Goal: Task Accomplishment & Management: Manage account settings

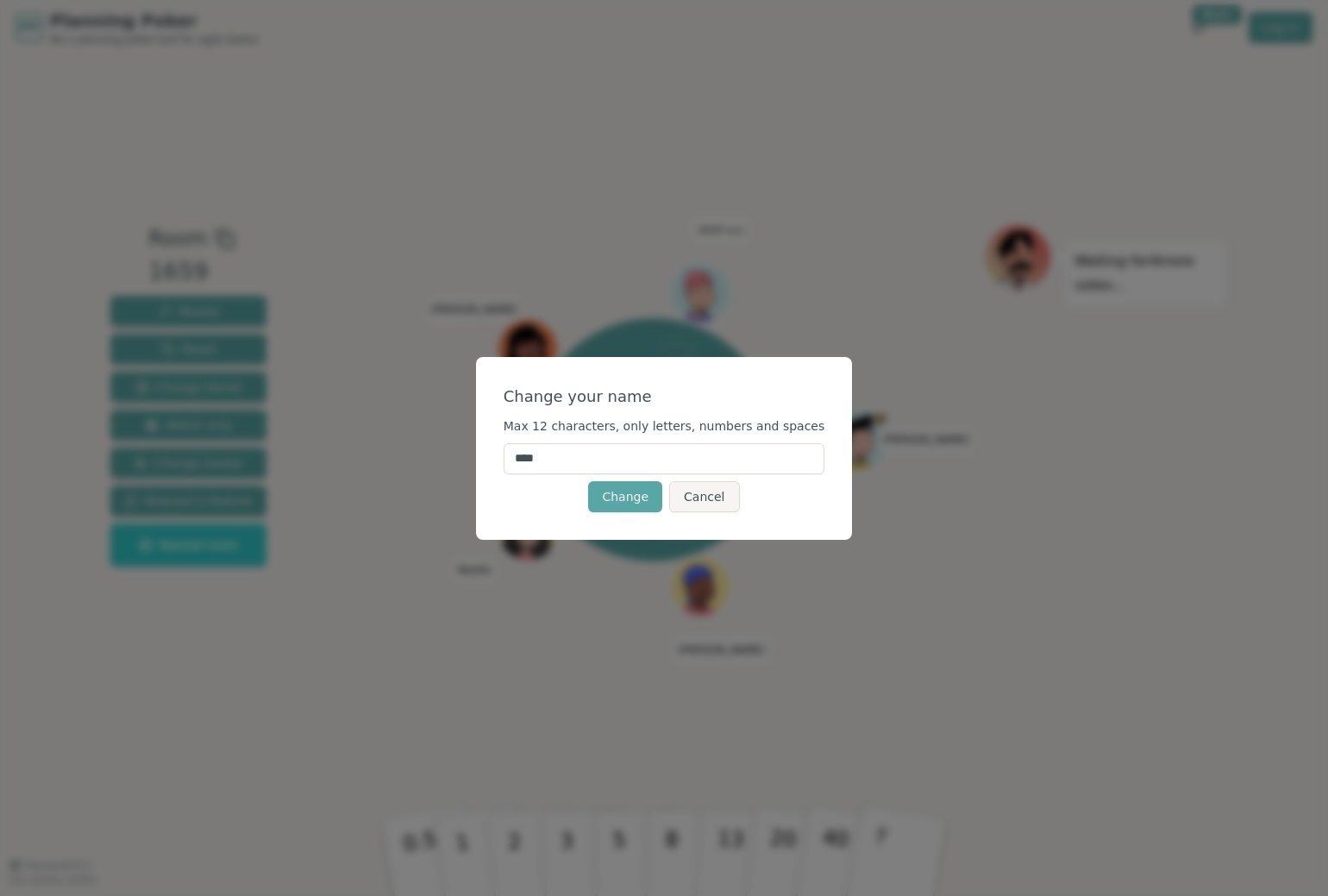
click at [614, 453] on input "****" at bounding box center [665, 458] width 322 height 31
type input "*****"
click at [614, 493] on button "Change" at bounding box center [625, 496] width 74 height 31
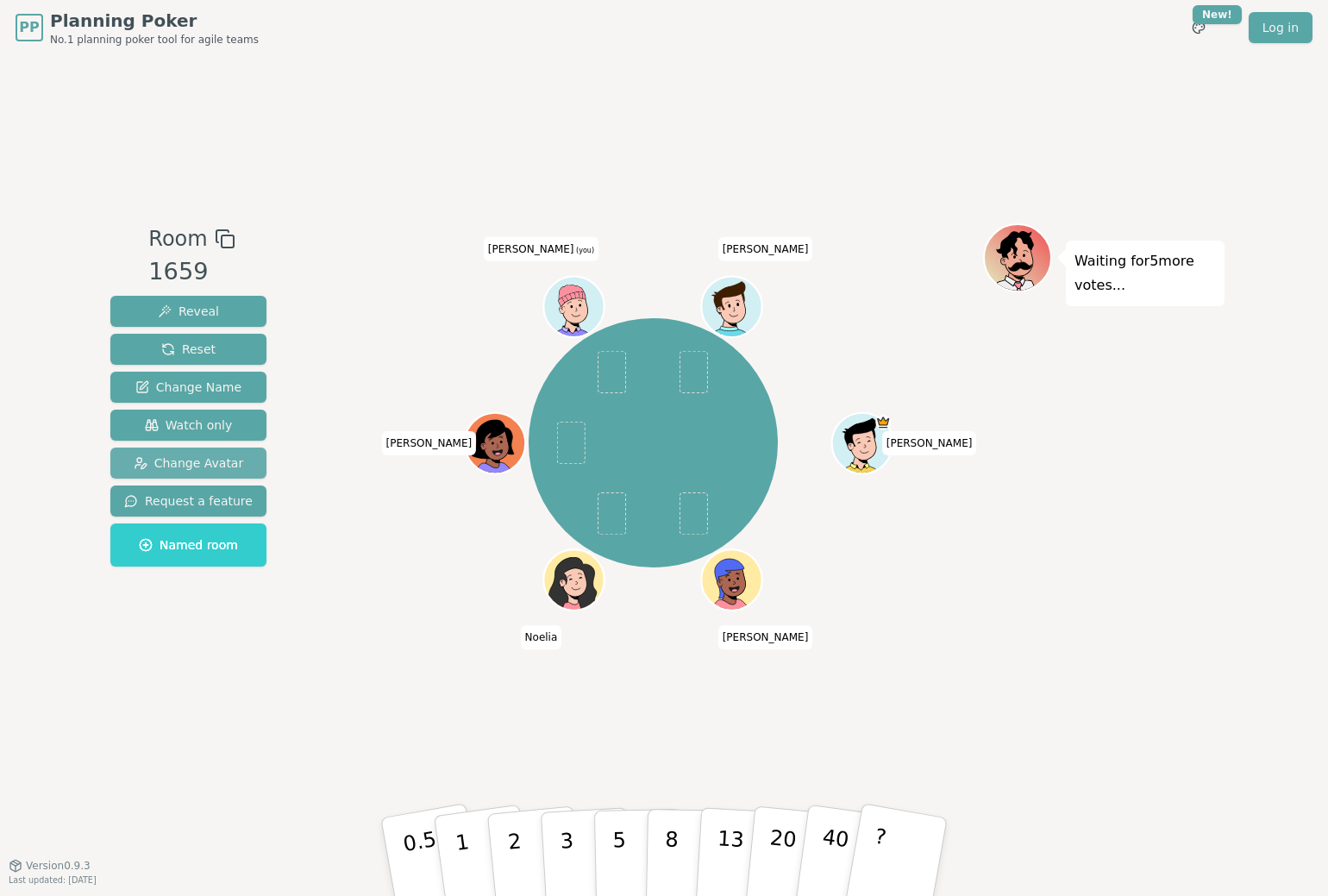
click at [172, 467] on span "Change Avatar" at bounding box center [189, 463] width 110 height 17
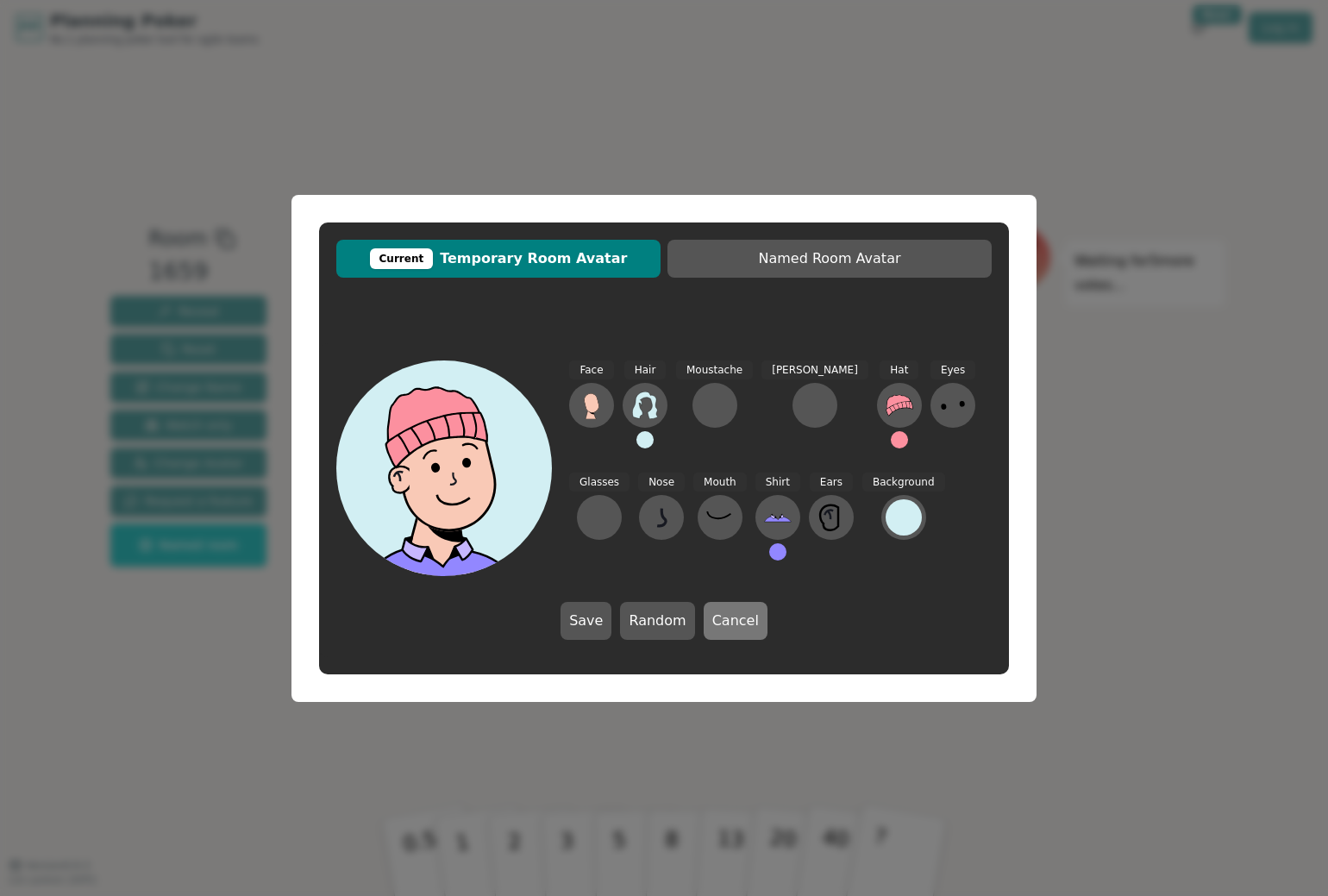
click at [738, 625] on button "Cancel" at bounding box center [736, 621] width 64 height 38
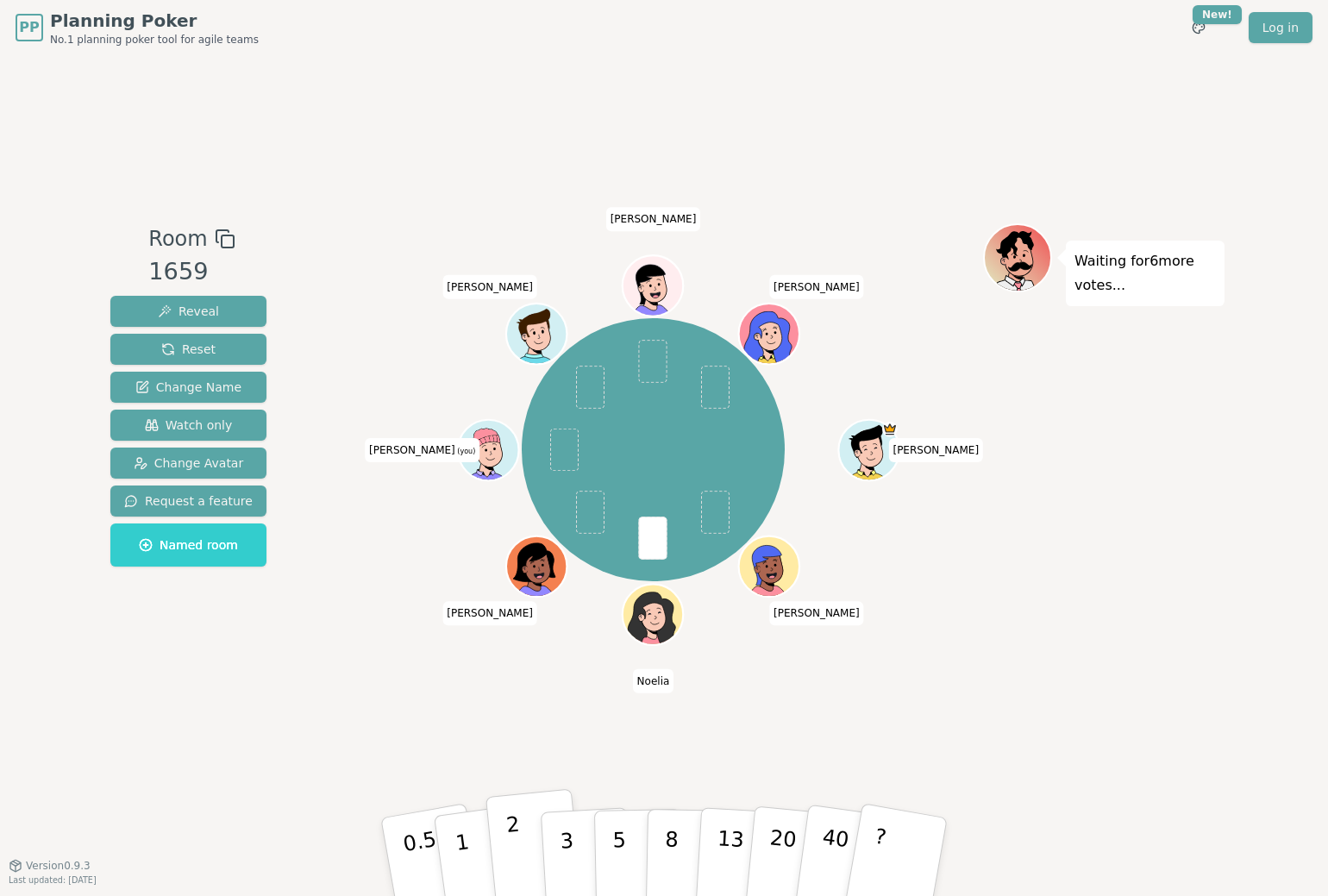
click at [511, 827] on p "2" at bounding box center [516, 860] width 22 height 94
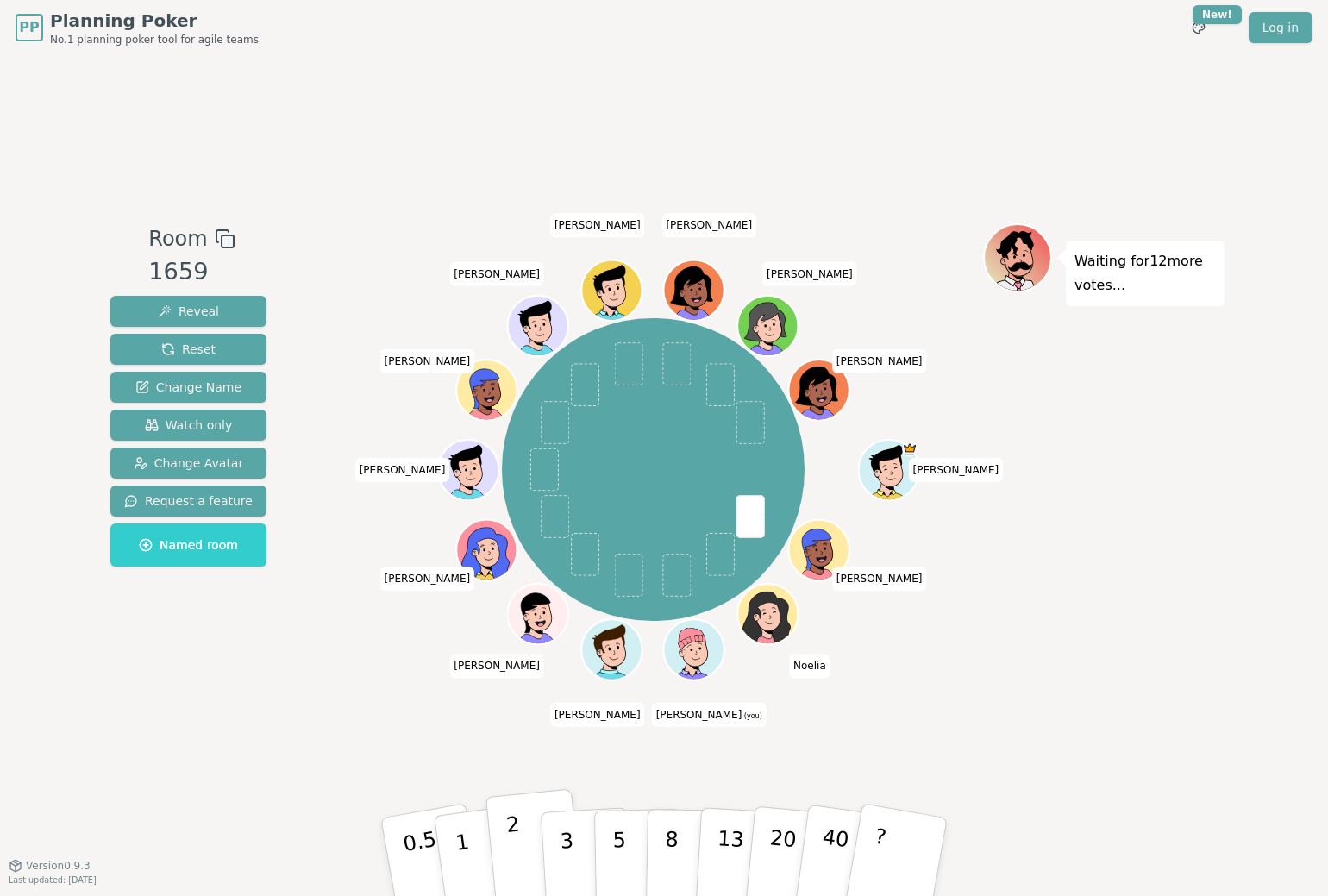
click at [515, 839] on p "2" at bounding box center [516, 860] width 22 height 94
click at [509, 832] on p "2" at bounding box center [516, 860] width 22 height 94
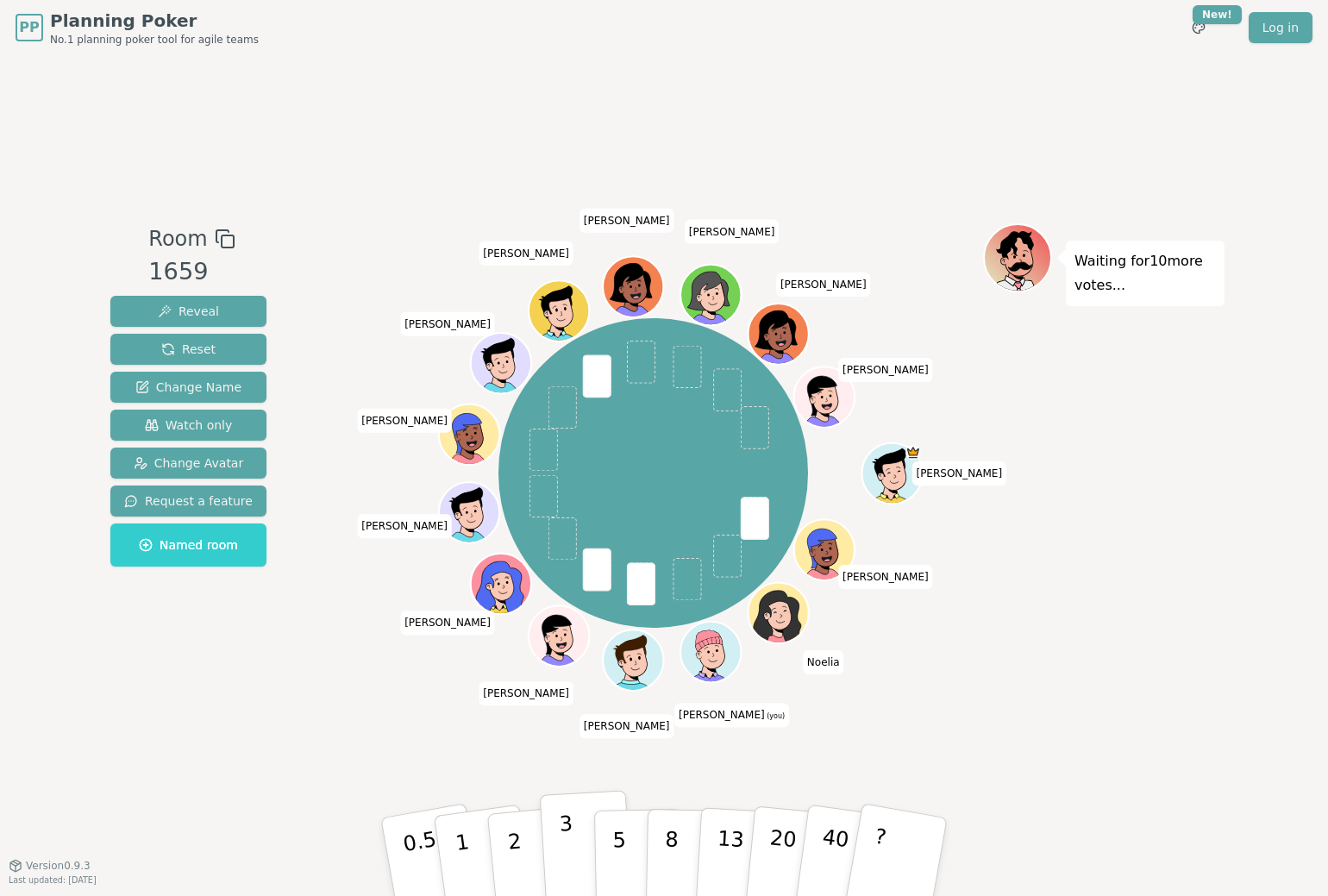
click at [571, 851] on p "3" at bounding box center [568, 859] width 19 height 94
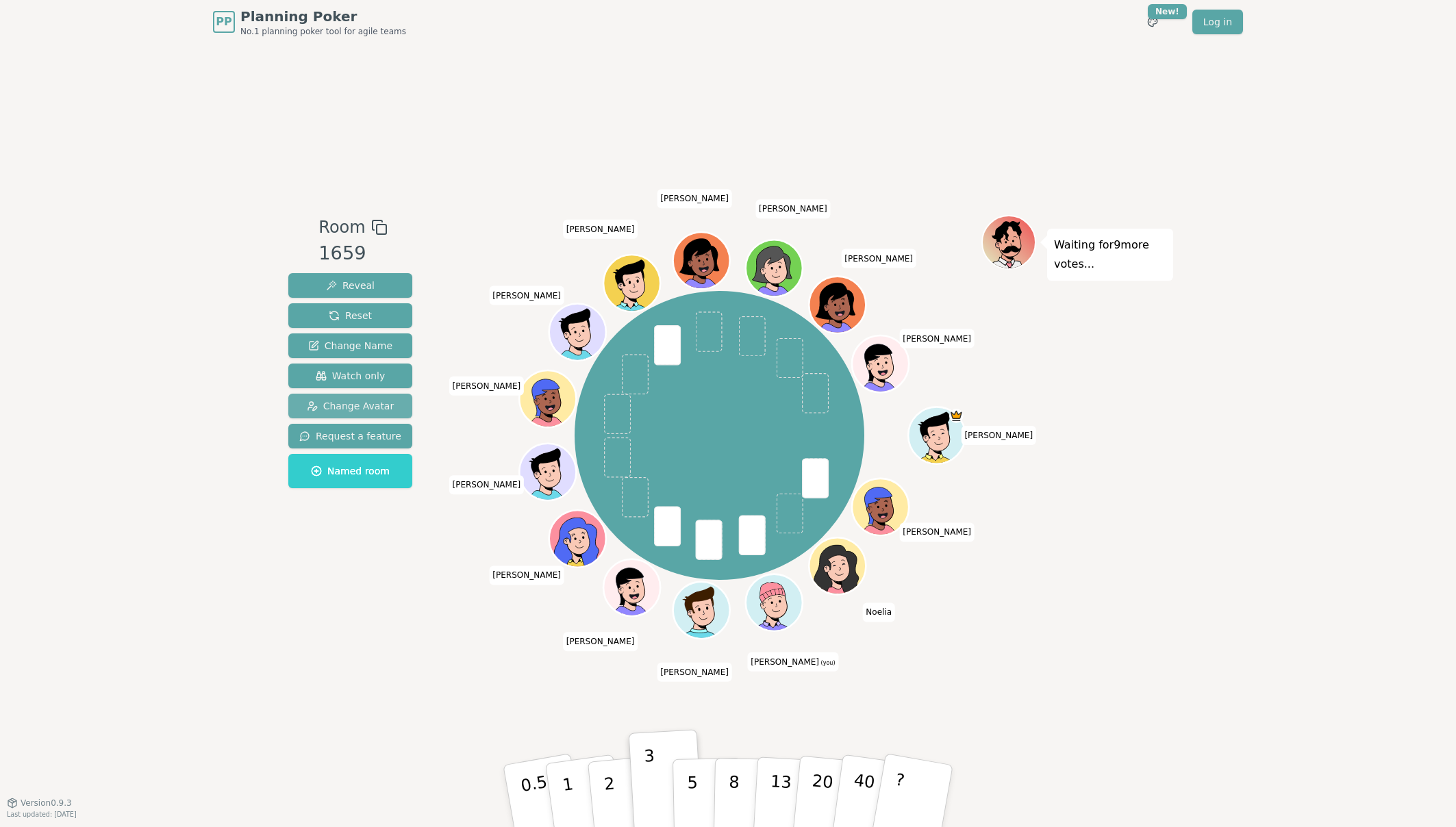
click at [360, 400] on span "Change Avatar" at bounding box center [350, 406] width 87 height 13
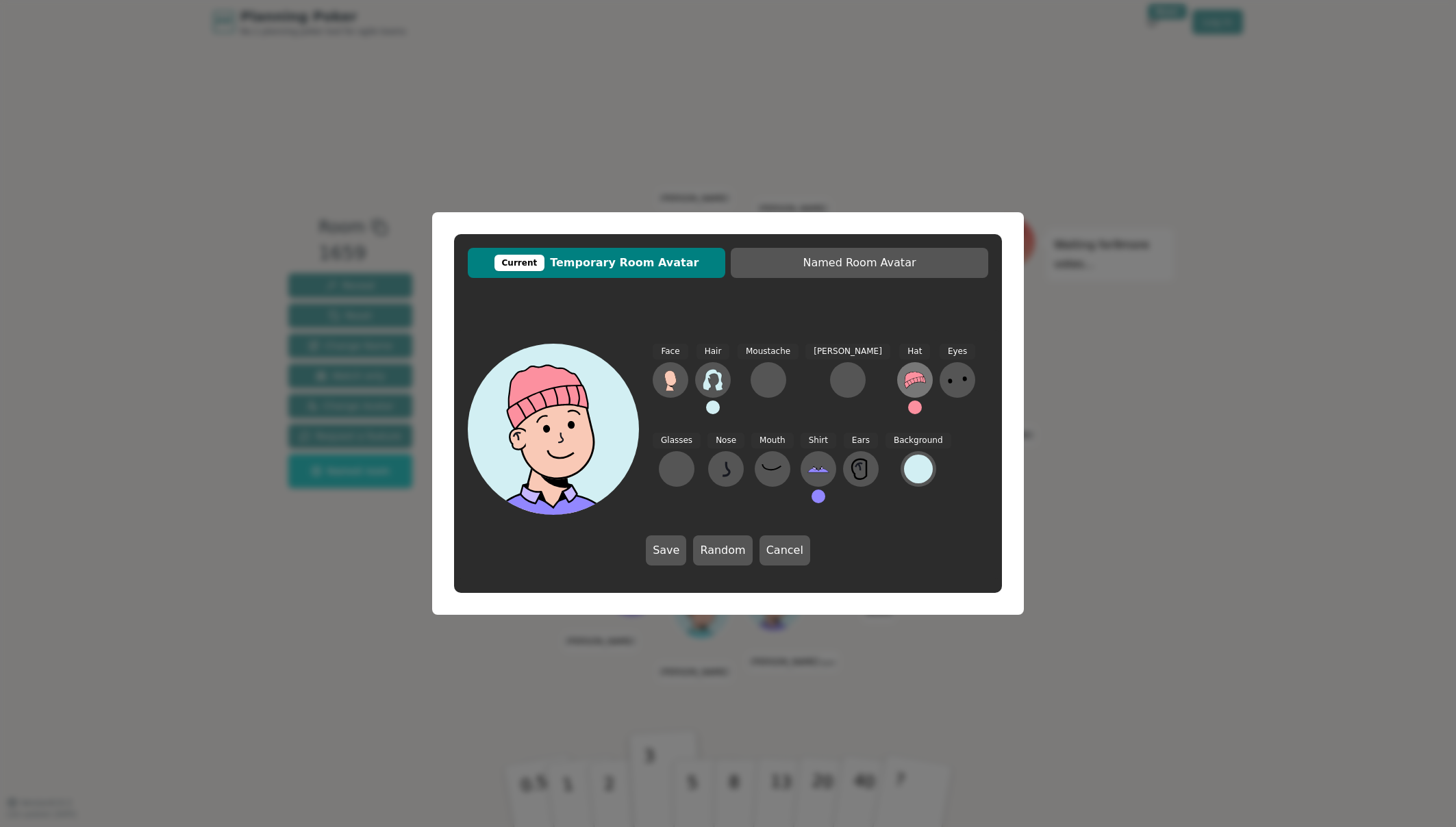
click at [904, 379] on icon at bounding box center [915, 379] width 21 height 17
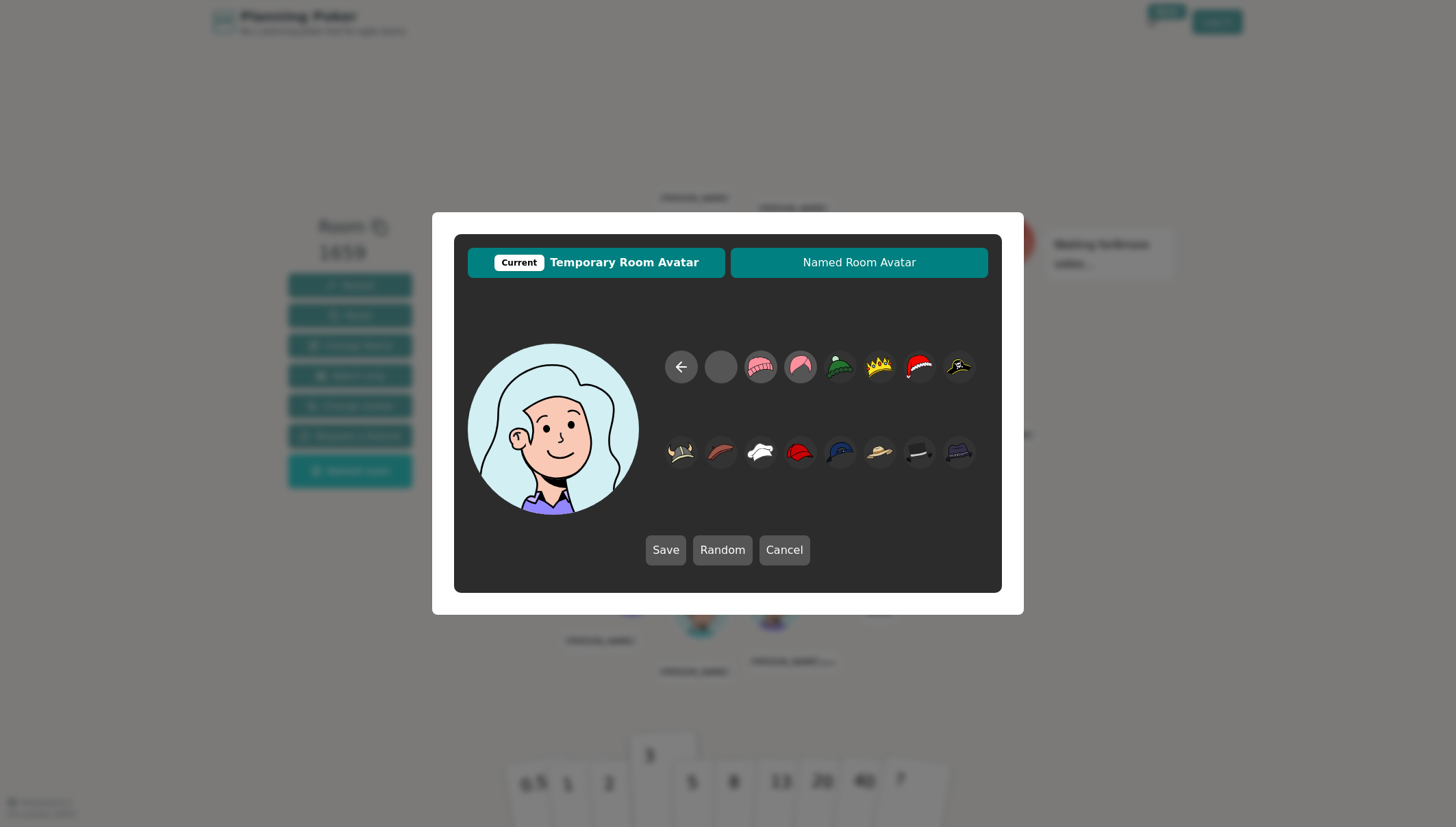
click at [854, 273] on button "Named Room Avatar" at bounding box center [859, 263] width 257 height 30
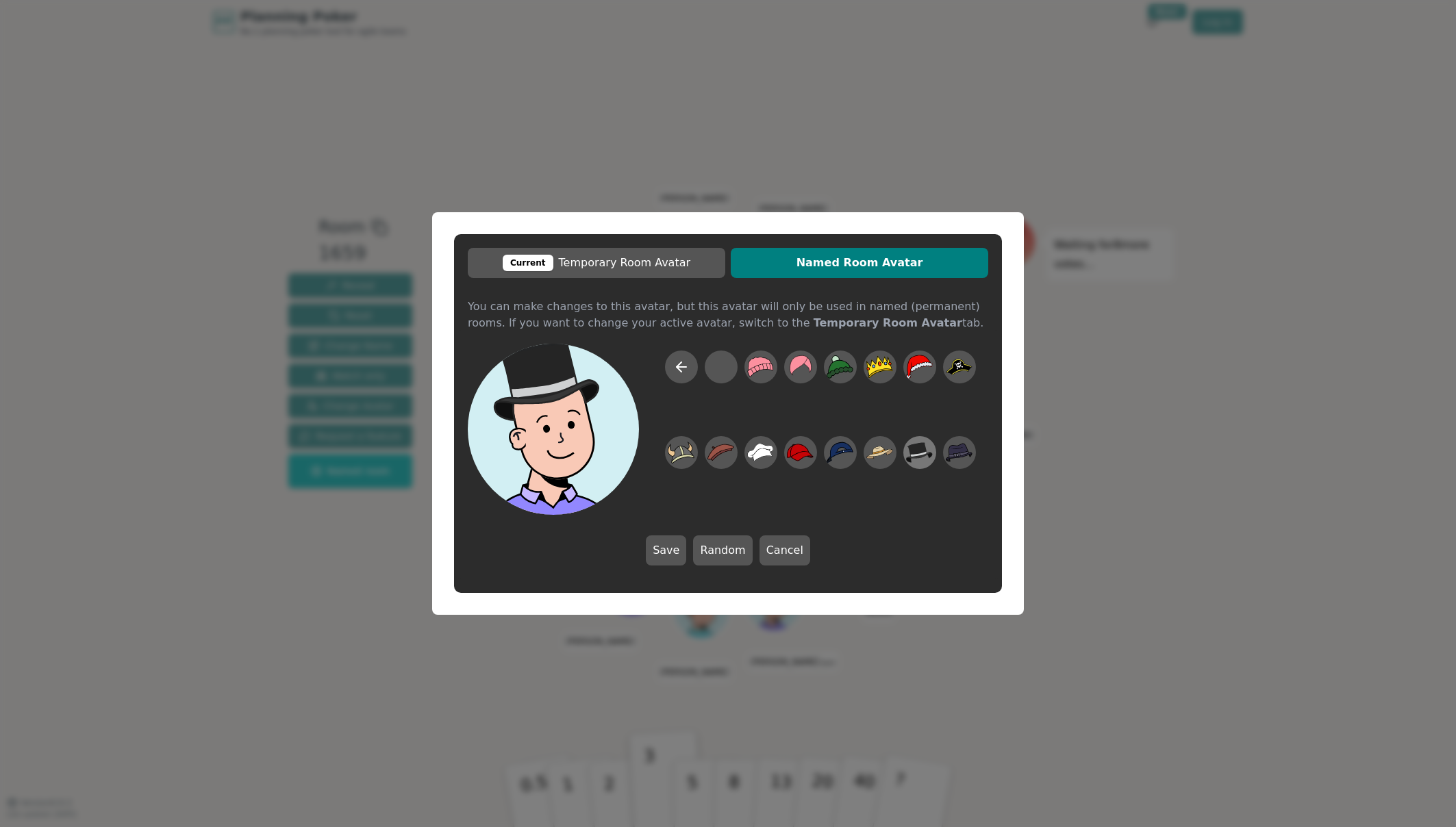
click at [917, 456] on icon at bounding box center [919, 453] width 17 height 6
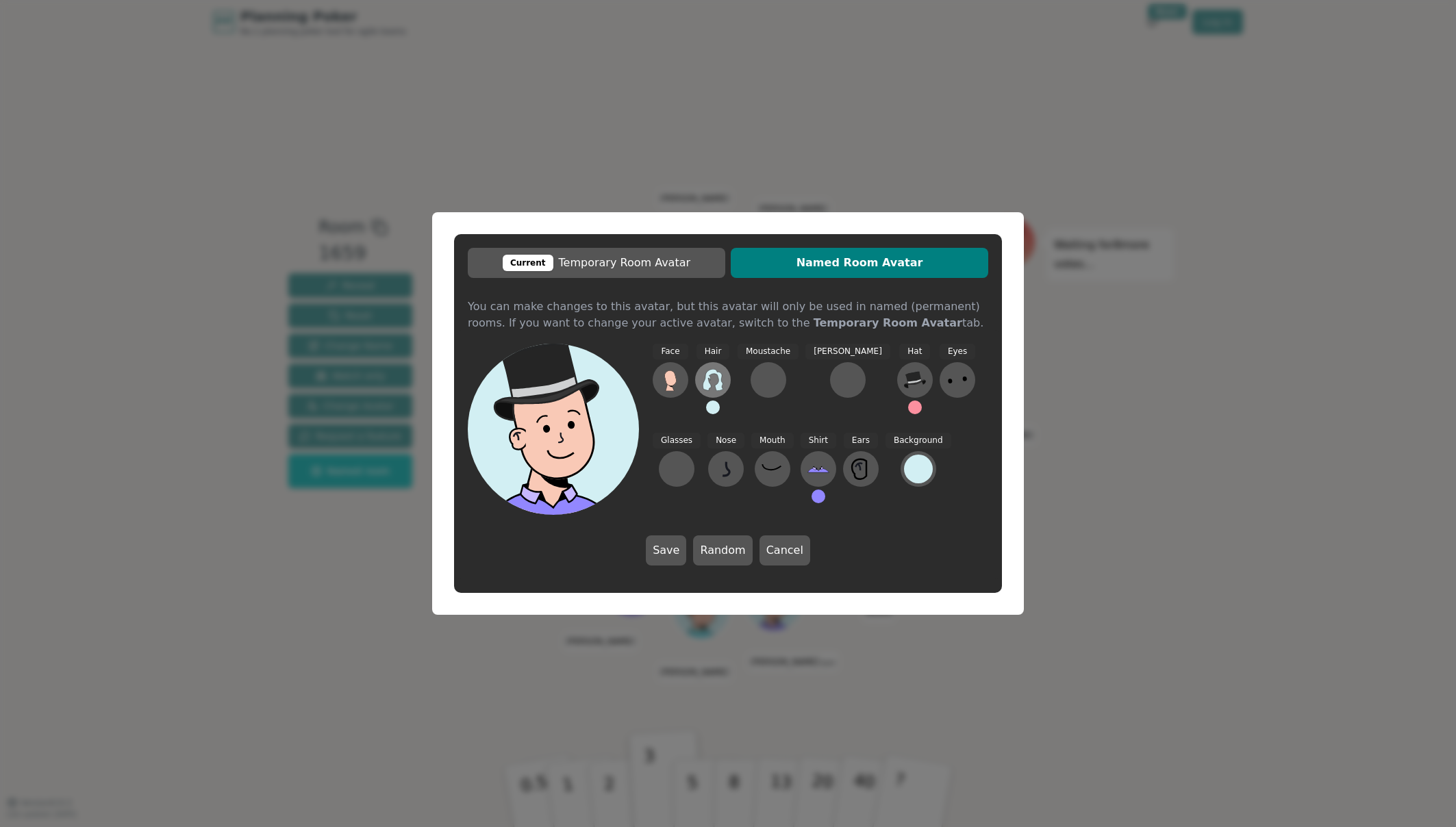
click at [719, 385] on icon at bounding box center [712, 380] width 20 height 22
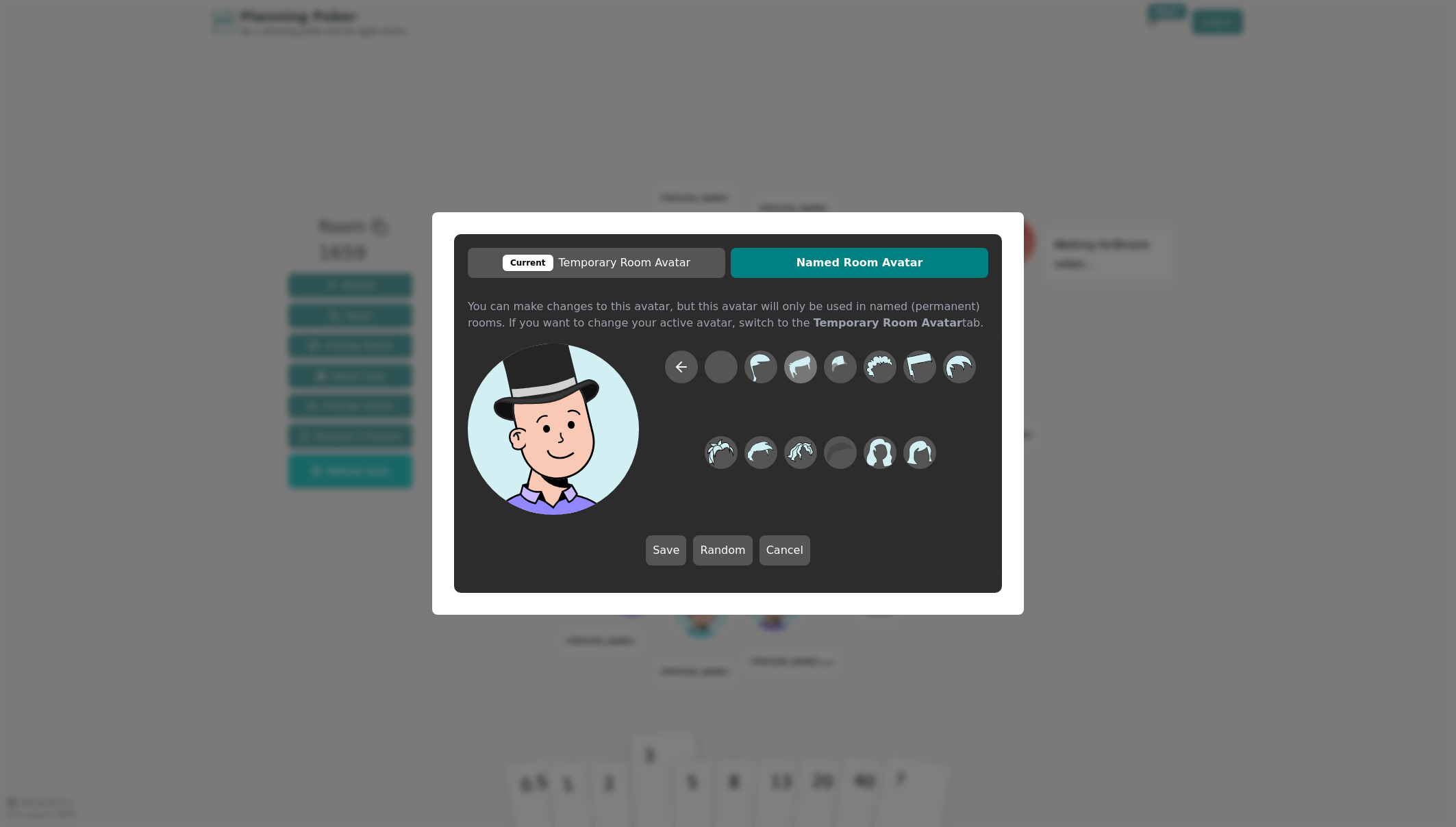
click at [809, 371] on icon at bounding box center [800, 367] width 27 height 31
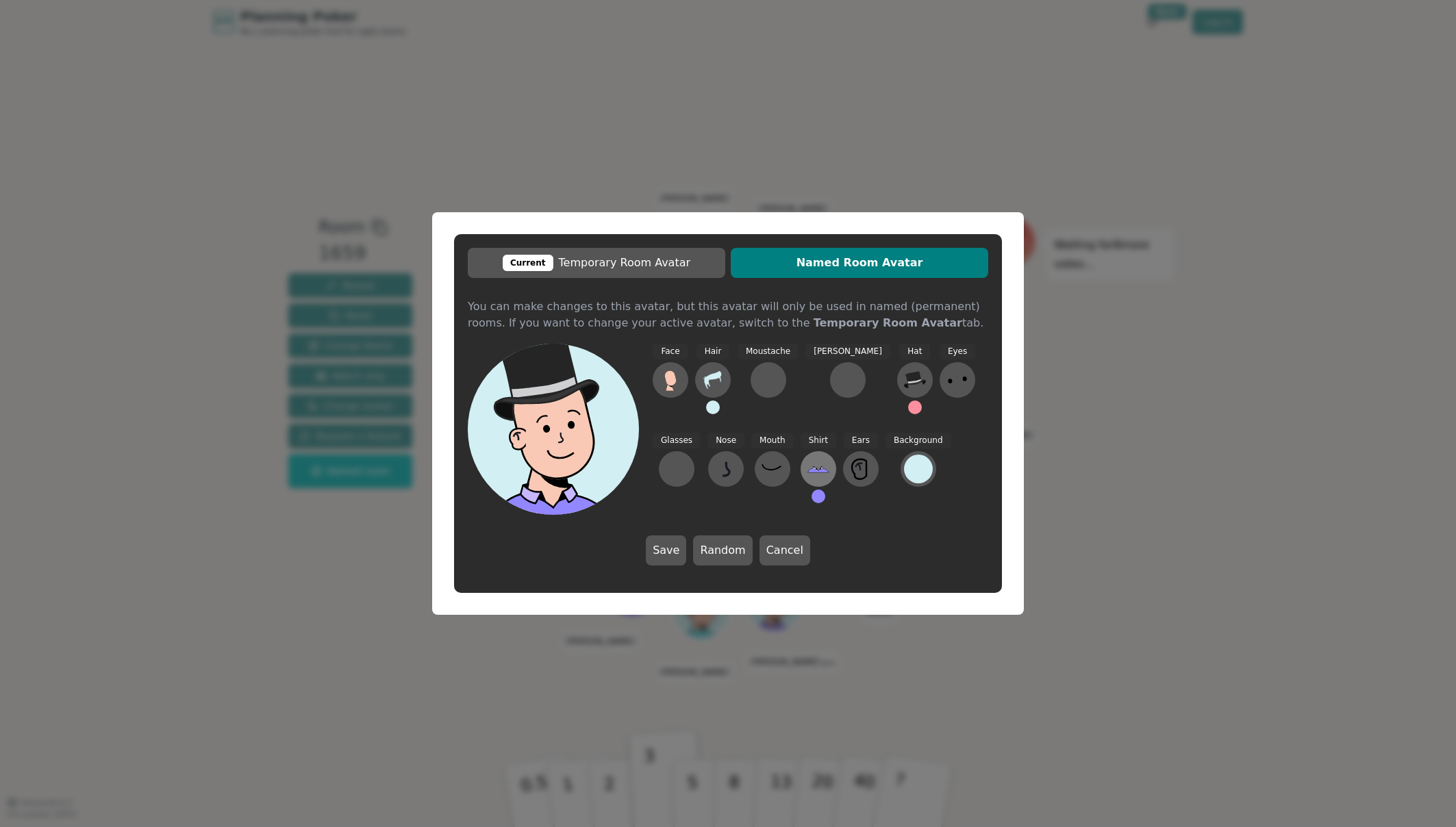
click at [807, 474] on icon at bounding box center [819, 469] width 22 height 22
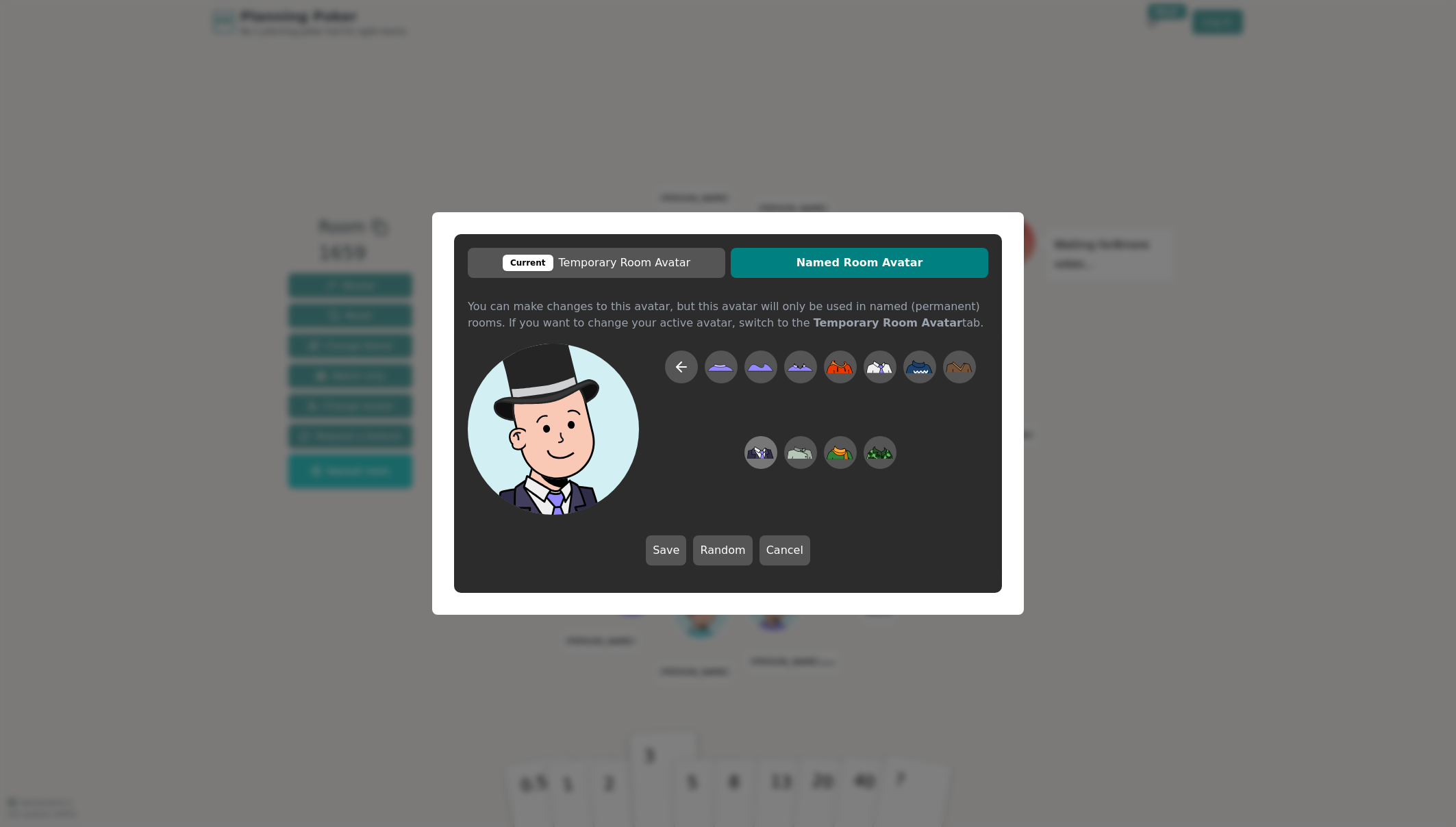
click at [759, 453] on icon at bounding box center [758, 455] width 7 height 8
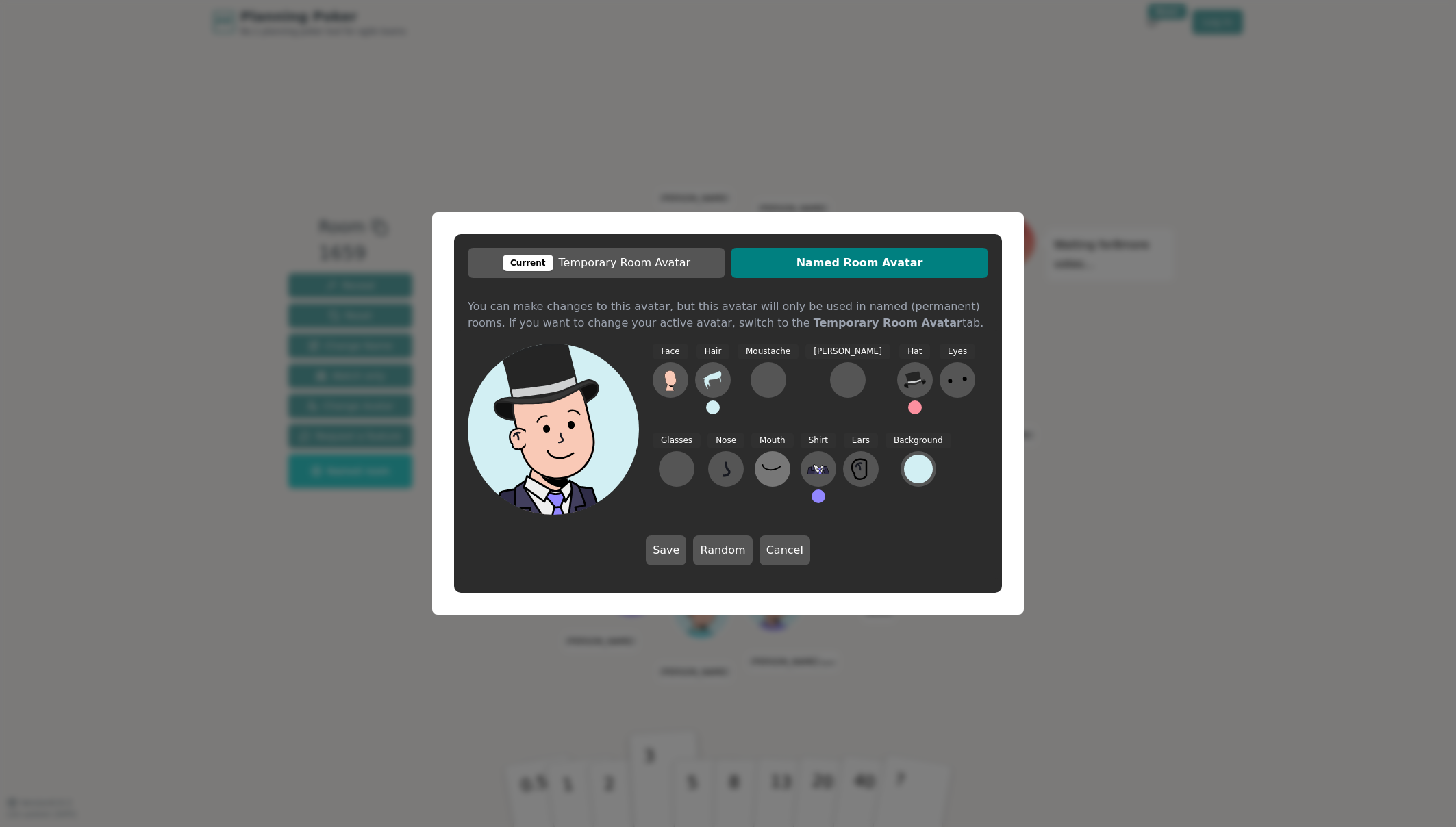
click at [762, 469] on icon at bounding box center [771, 467] width 18 height 6
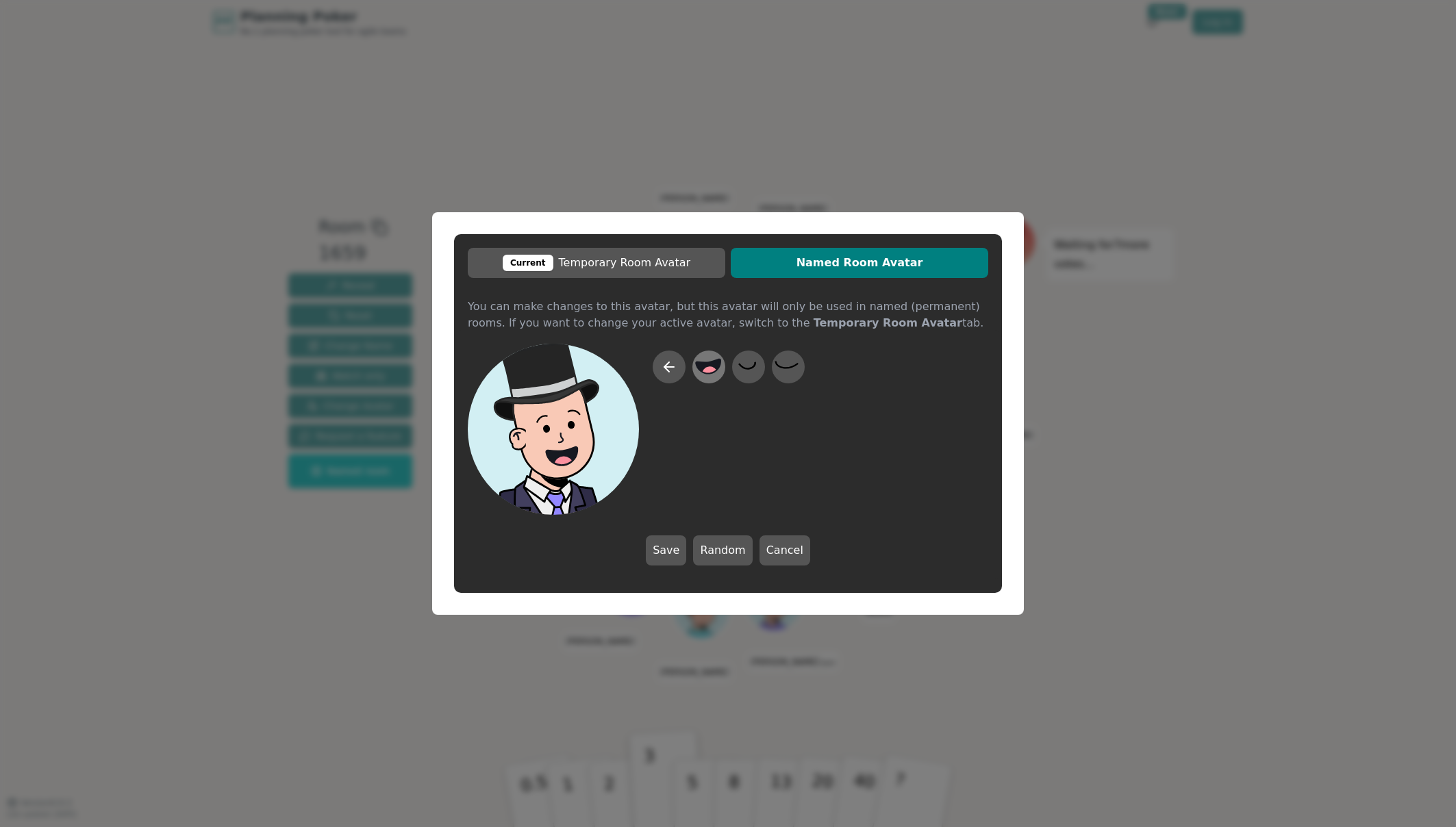
click at [707, 371] on circle at bounding box center [710, 375] width 17 height 17
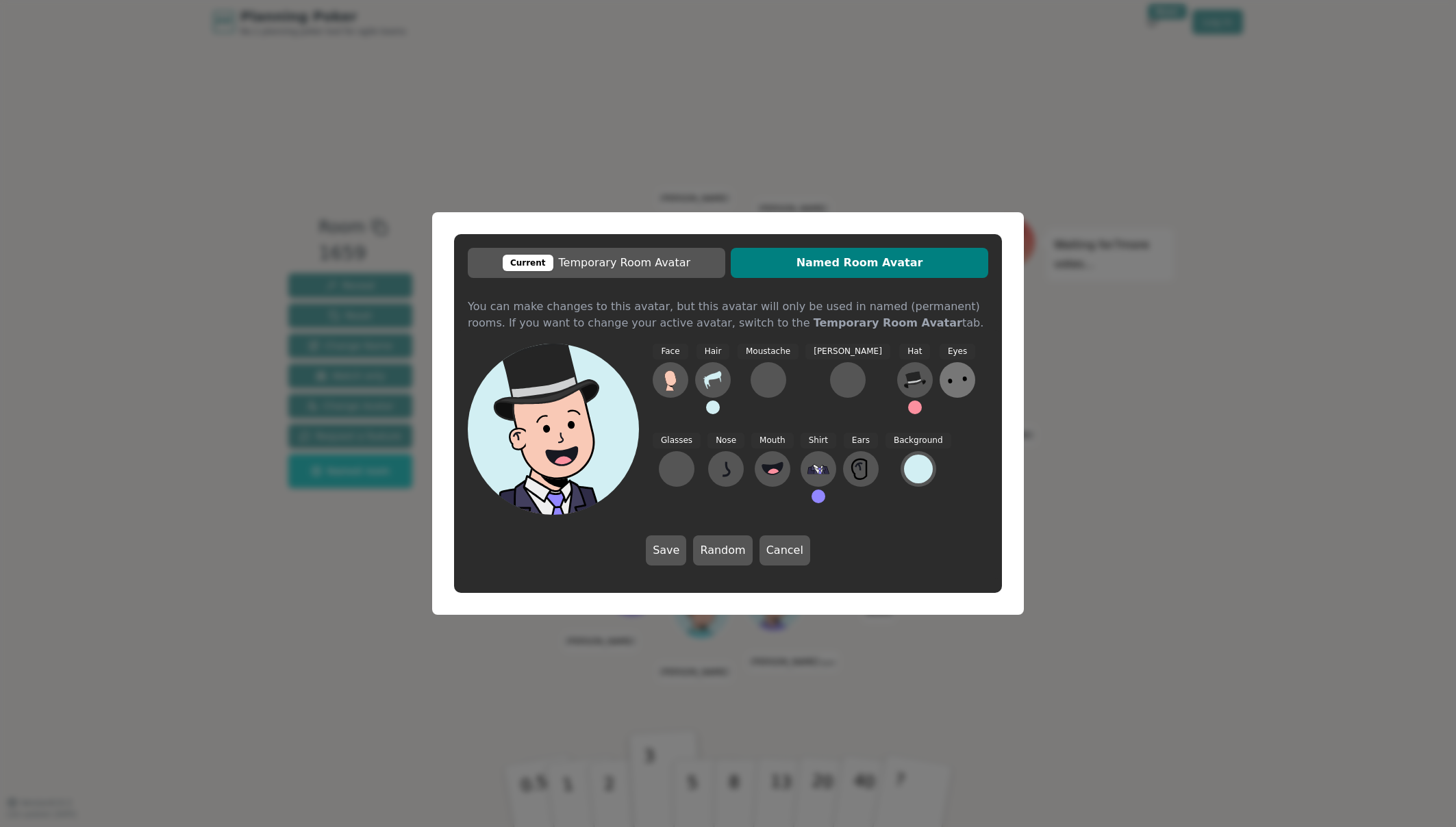
click at [946, 372] on icon at bounding box center [957, 380] width 22 height 22
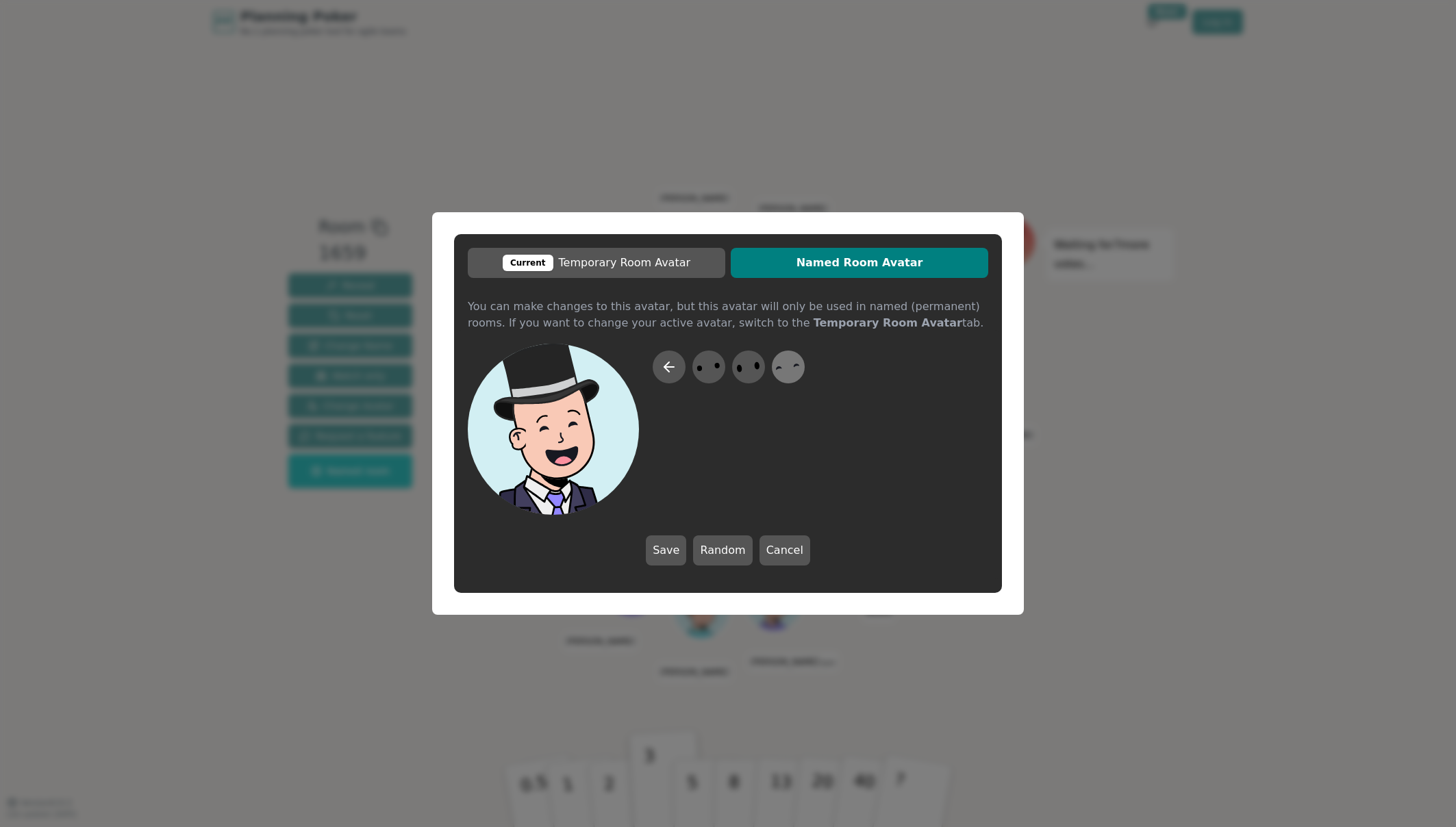
click at [790, 367] on icon at bounding box center [788, 367] width 27 height 31
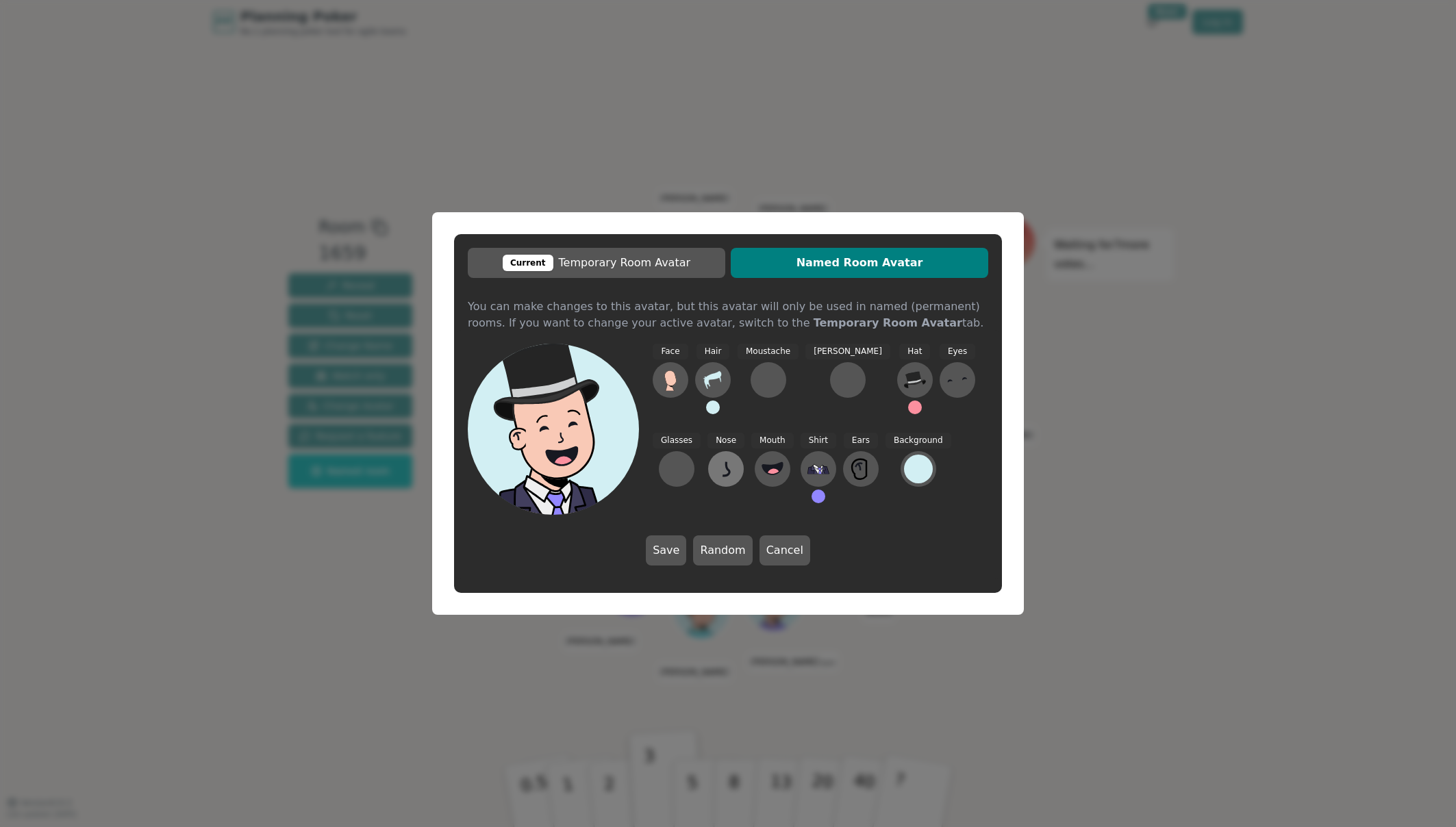
click at [715, 478] on icon at bounding box center [726, 469] width 22 height 22
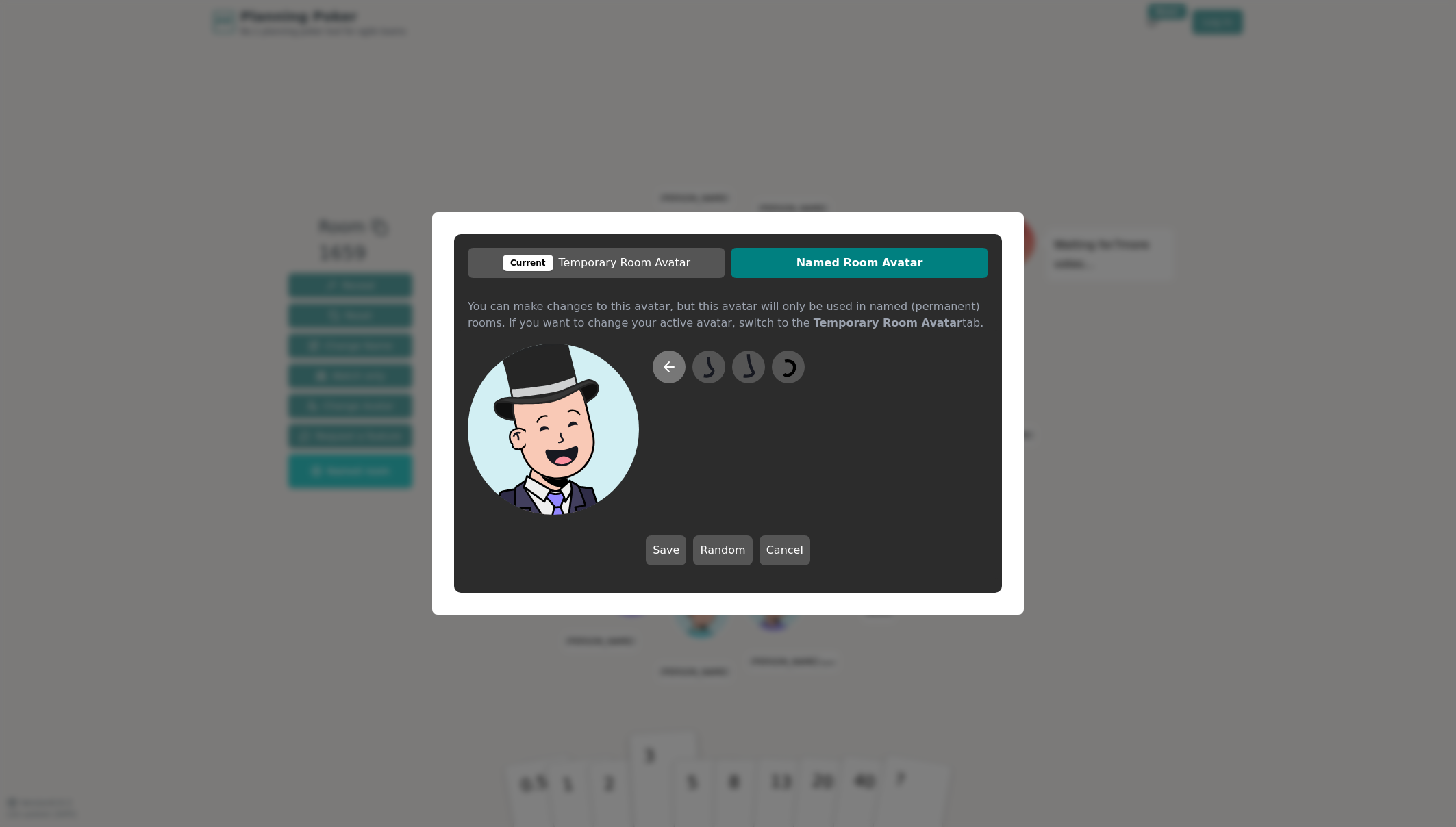
click at [678, 360] on button at bounding box center [668, 367] width 33 height 33
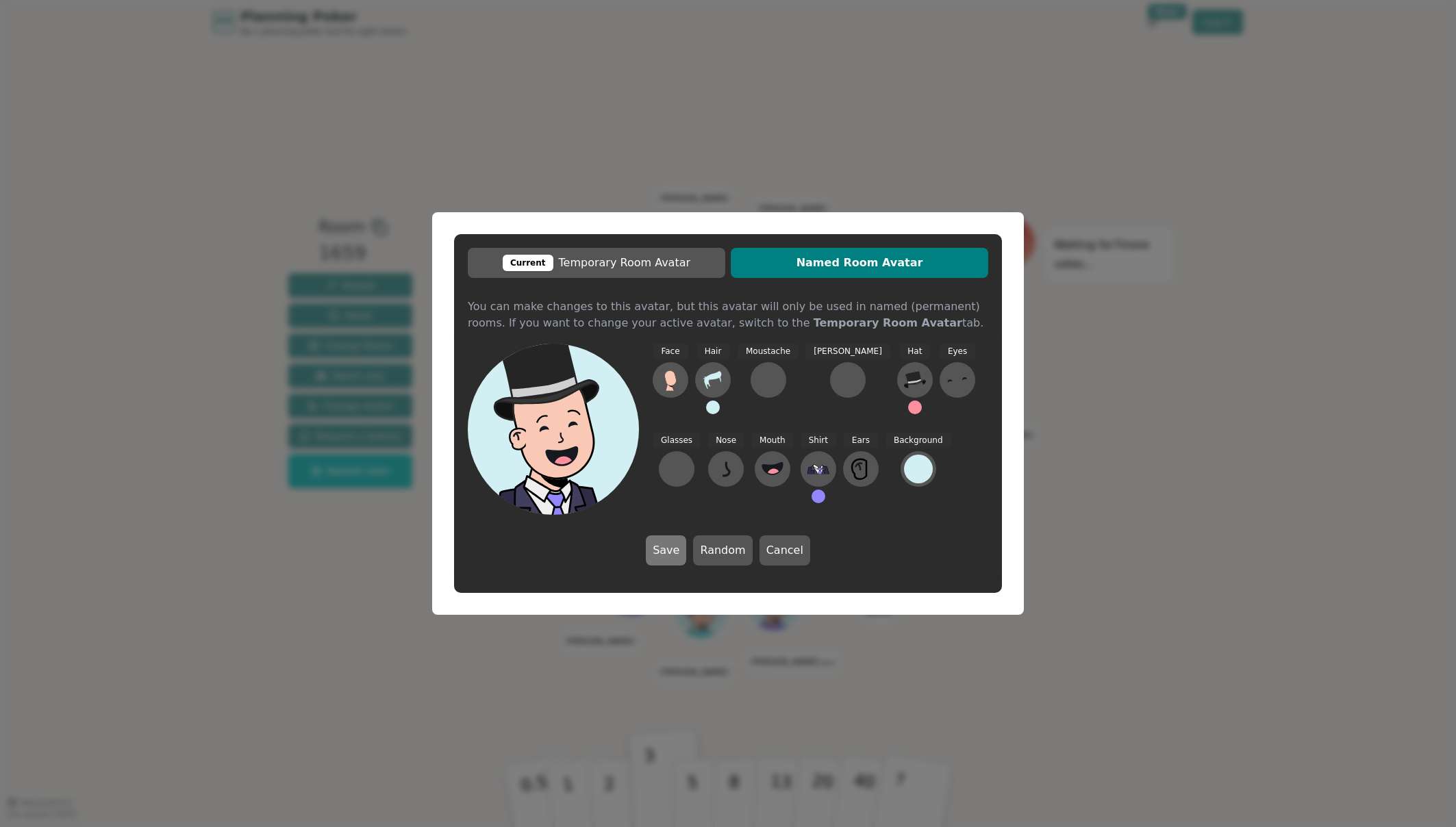
click at [668, 551] on button "Save" at bounding box center [665, 551] width 40 height 30
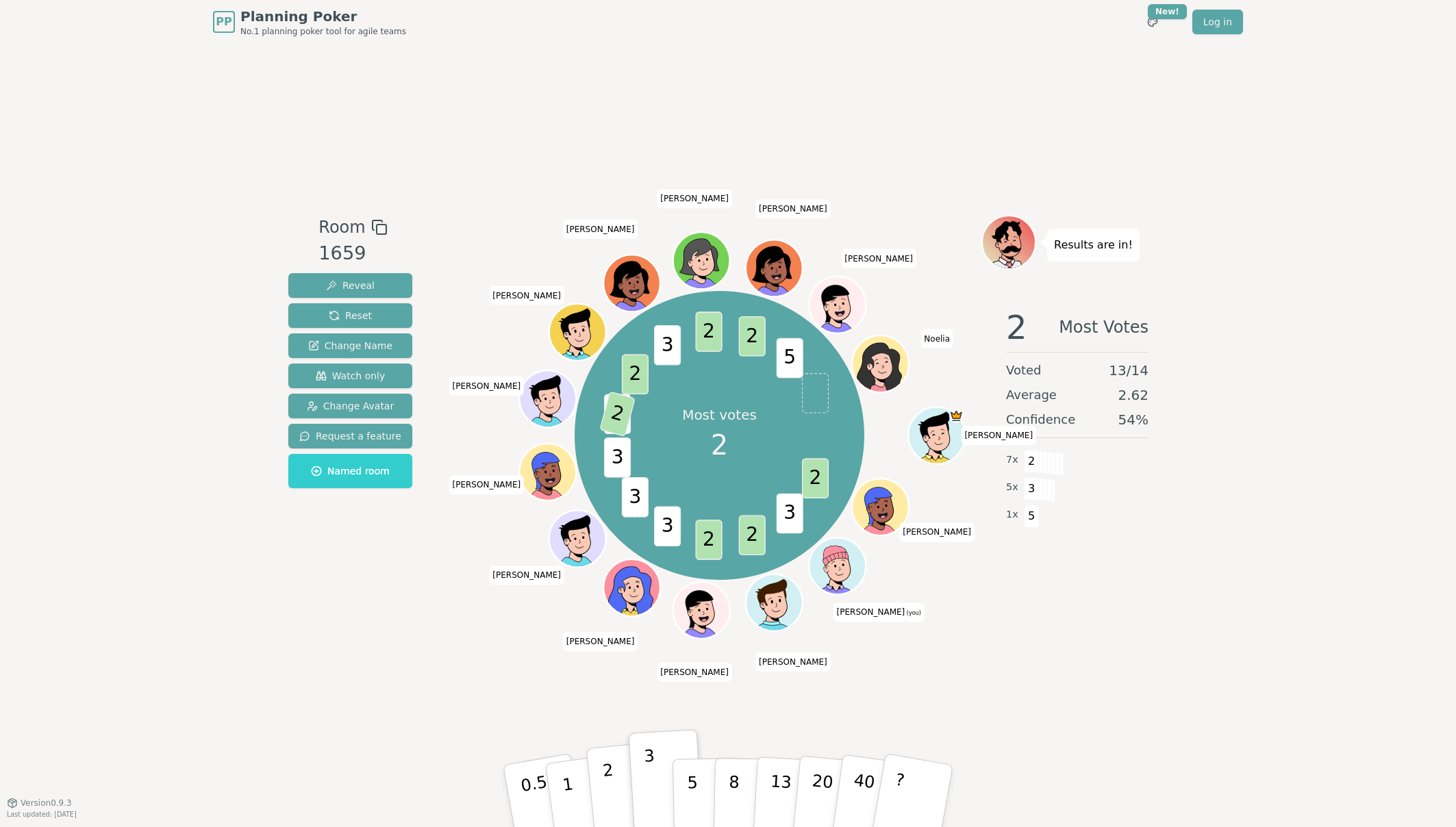
click at [611, 710] on p "2" at bounding box center [611, 798] width 17 height 75
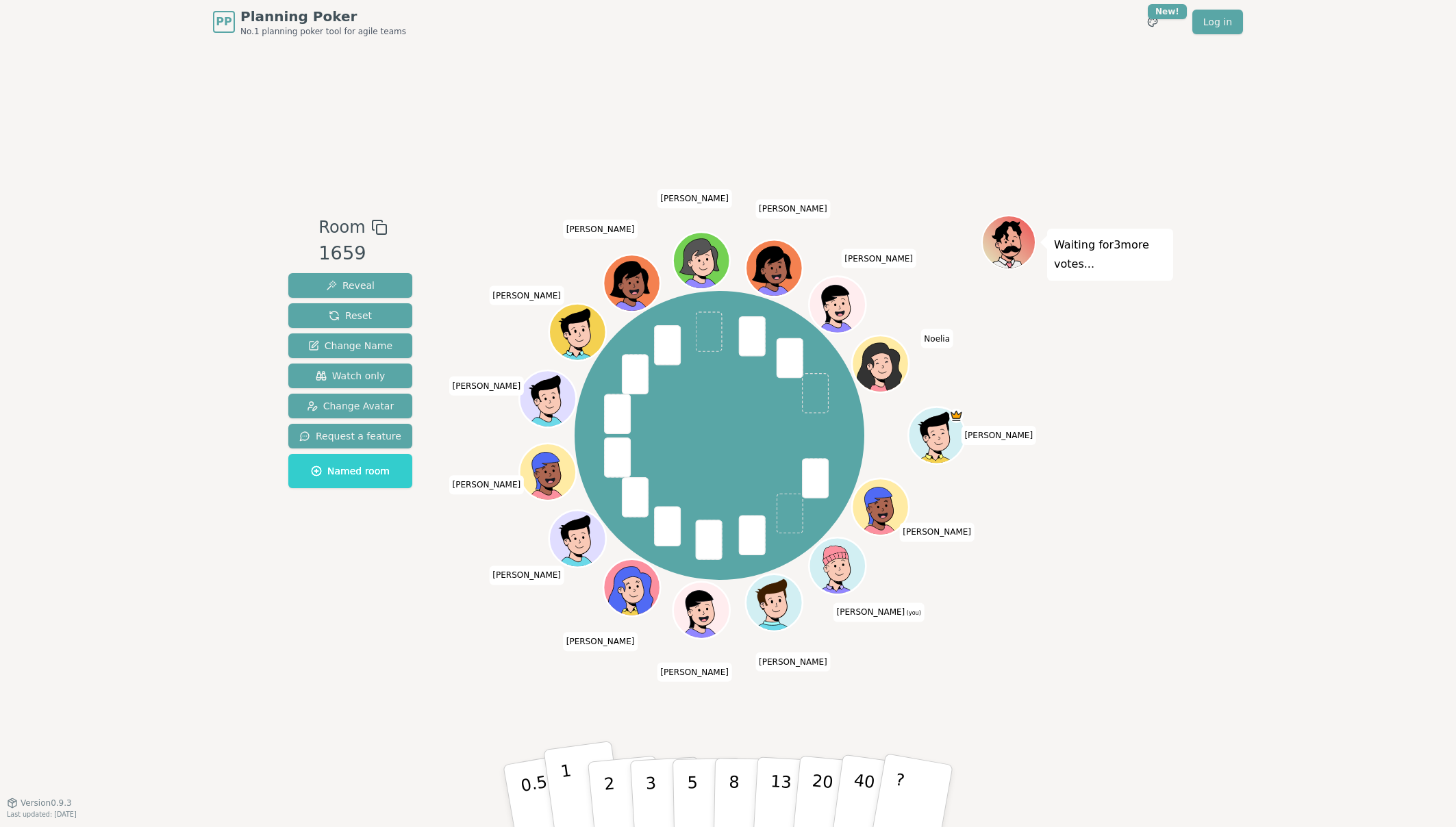
click at [573, 710] on button "1" at bounding box center [584, 796] width 82 height 111
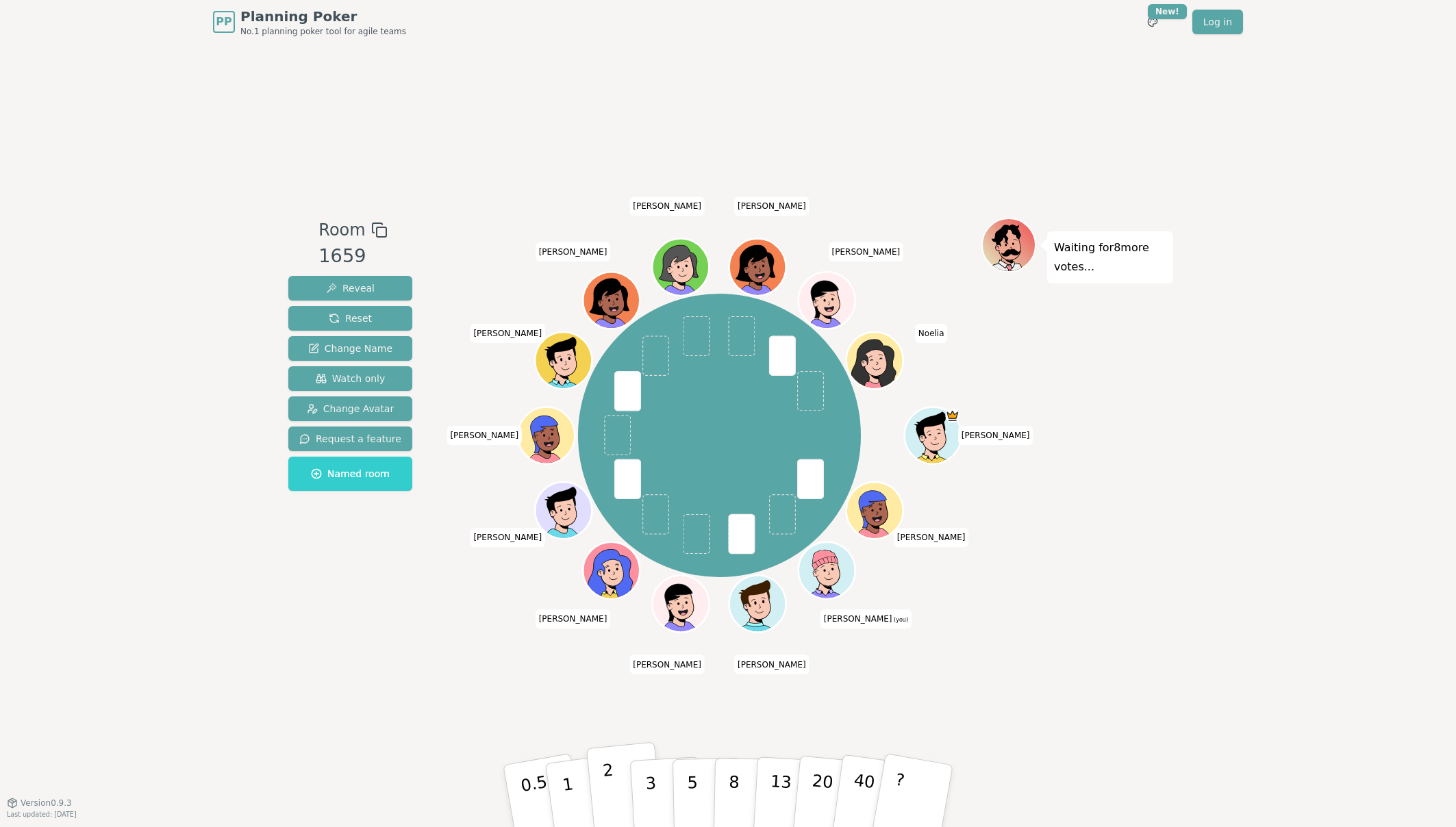
click at [615, 710] on button "2" at bounding box center [625, 796] width 78 height 109
